Goal: Register for event/course

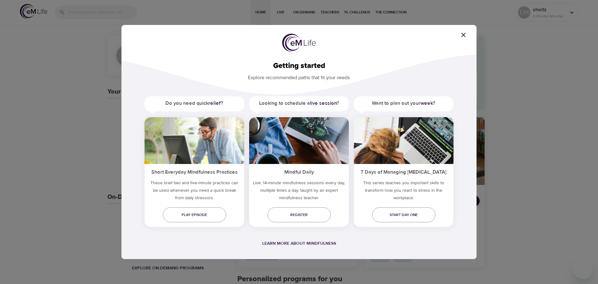
click at [466, 36] on icon "button" at bounding box center [463, 34] width 7 height 7
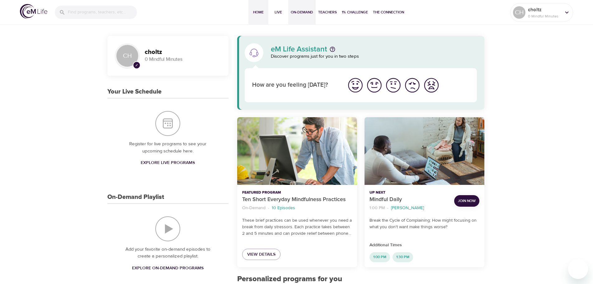
click at [313, 11] on button "On-Demand" at bounding box center [301, 12] width 27 height 25
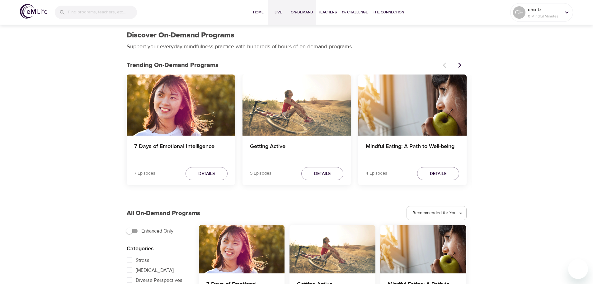
click at [275, 10] on span "Live" at bounding box center [278, 12] width 15 height 7
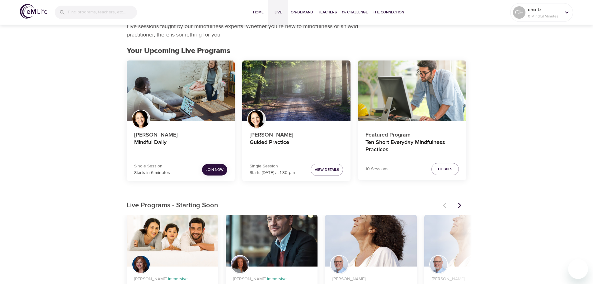
scroll to position [31, 0]
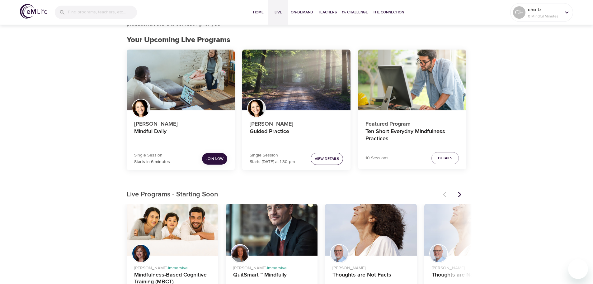
click at [324, 156] on span "View Details" at bounding box center [327, 158] width 24 height 7
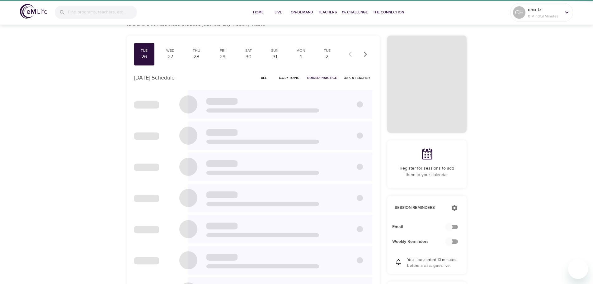
scroll to position [29, 0]
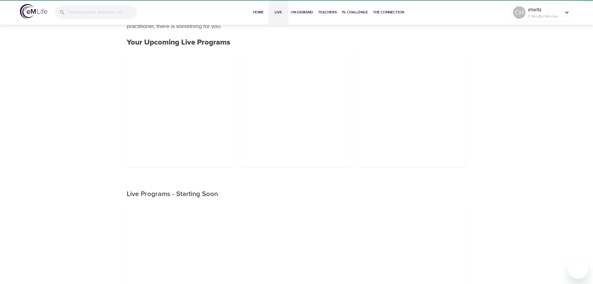
scroll to position [31, 0]
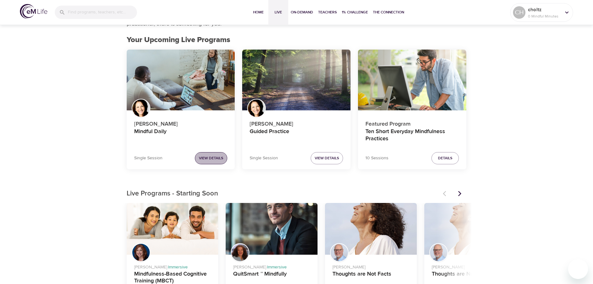
click at [212, 158] on span "View Details" at bounding box center [211, 158] width 24 height 7
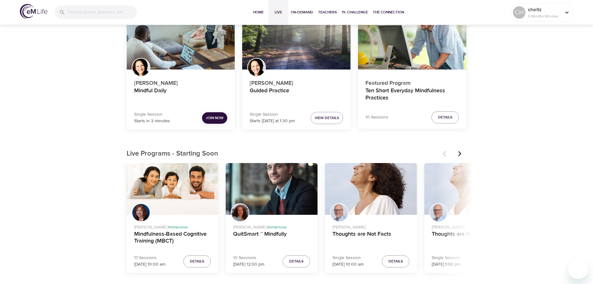
scroll to position [62, 0]
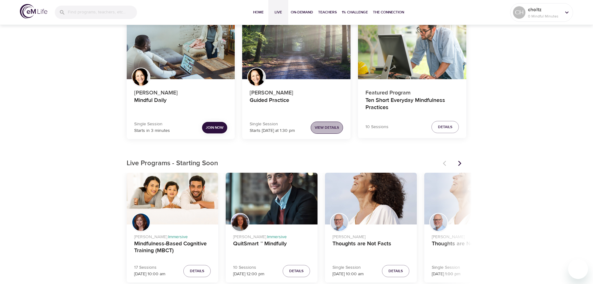
click at [321, 130] on span "View Details" at bounding box center [327, 127] width 24 height 7
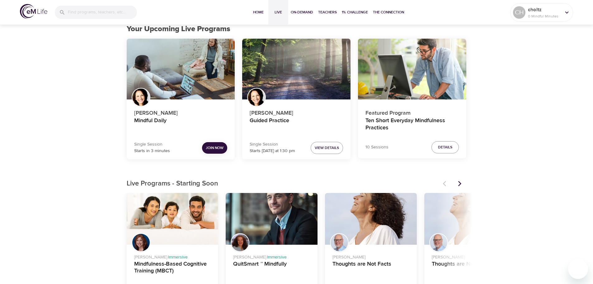
scroll to position [31, 0]
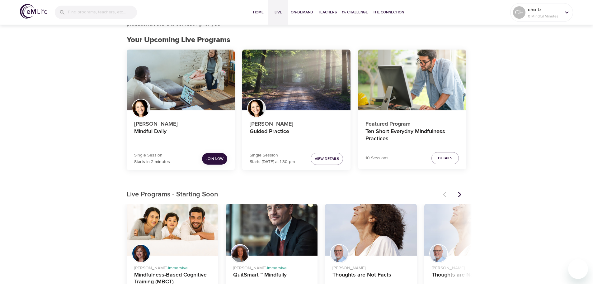
click at [208, 157] on span "Join Now" at bounding box center [215, 158] width 18 height 7
